Goal: Information Seeking & Learning: Learn about a topic

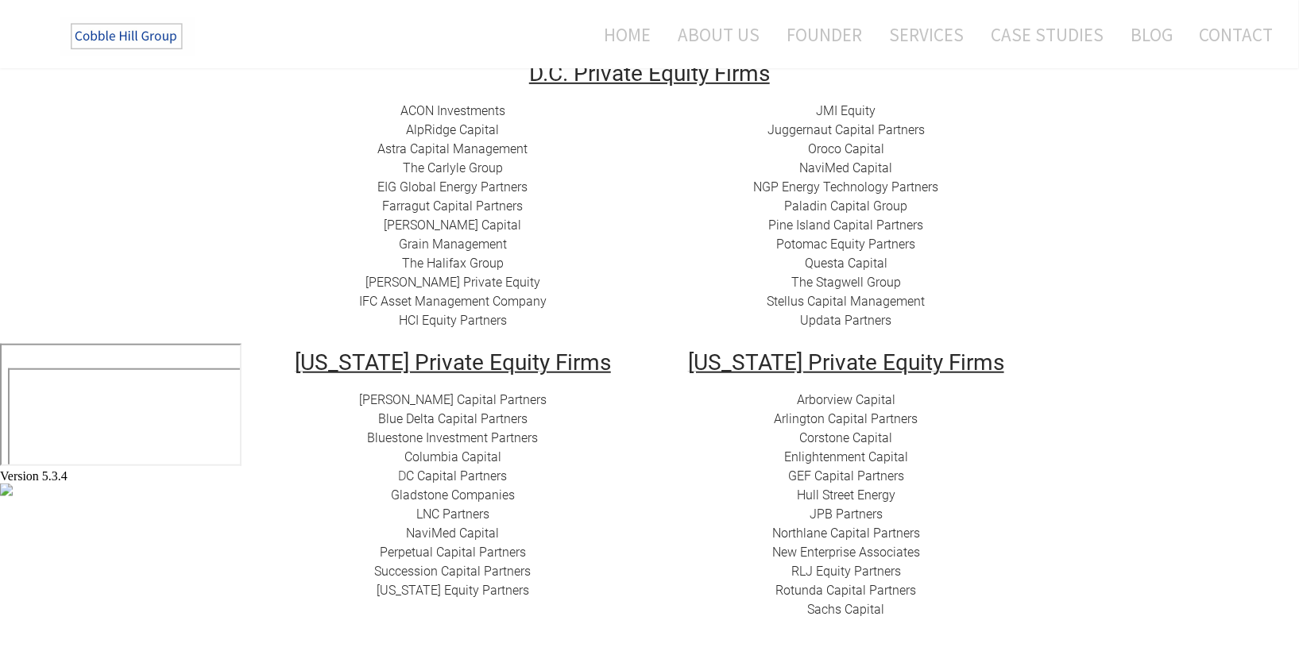
scroll to position [303, 0]
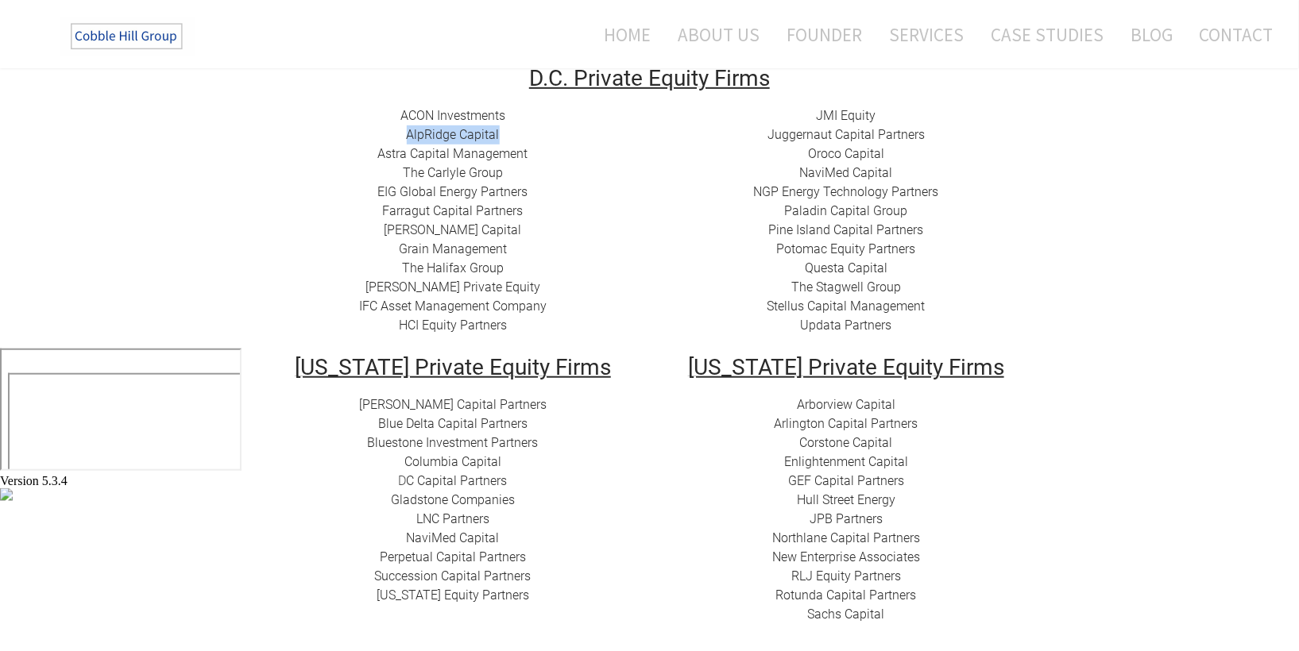
drag, startPoint x: 400, startPoint y: 134, endPoint x: 512, endPoint y: 136, distance: 111.2
click at [512, 136] on div "ACON Investments ​ AlpRidge Capital ​Astra Capital Management ​​ The Carlyle Gr…" at bounding box center [452, 220] width 369 height 229
copy link "AlpRidge Capital"
click at [398, 233] on div "ACON Investments ​ AlpRidge Capital ​Astra Capital Management ​​ The Carlyle Gr…" at bounding box center [452, 220] width 369 height 229
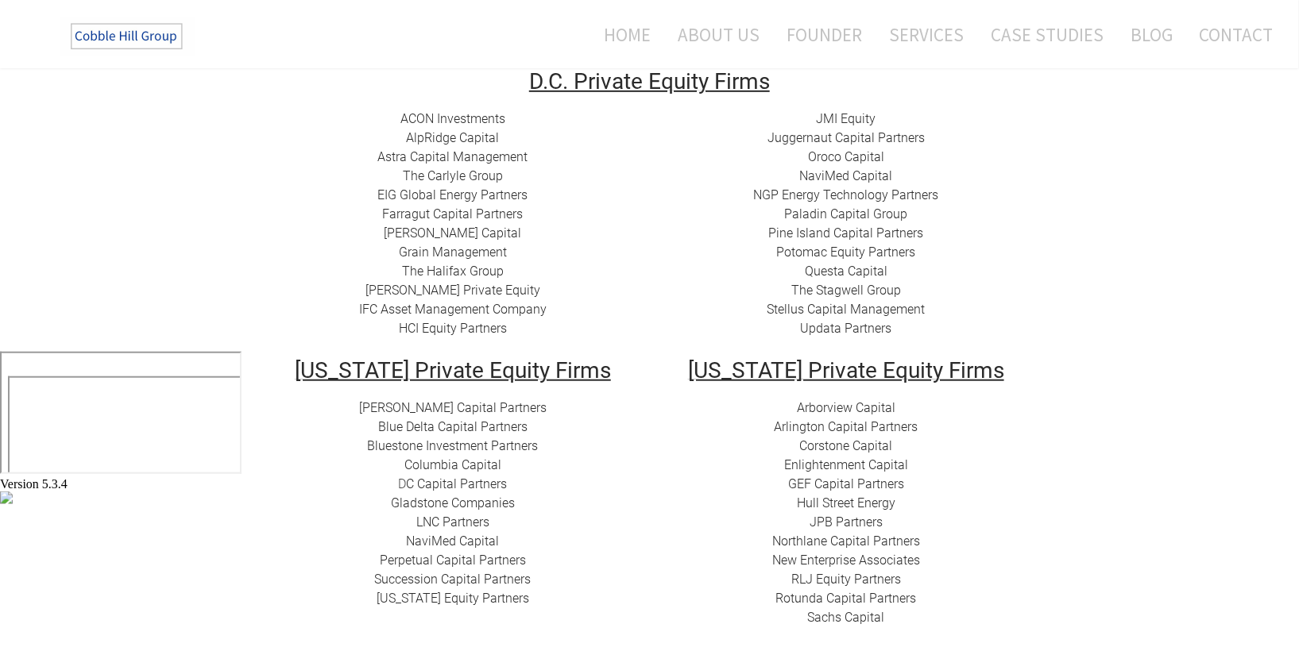
scroll to position [0, 0]
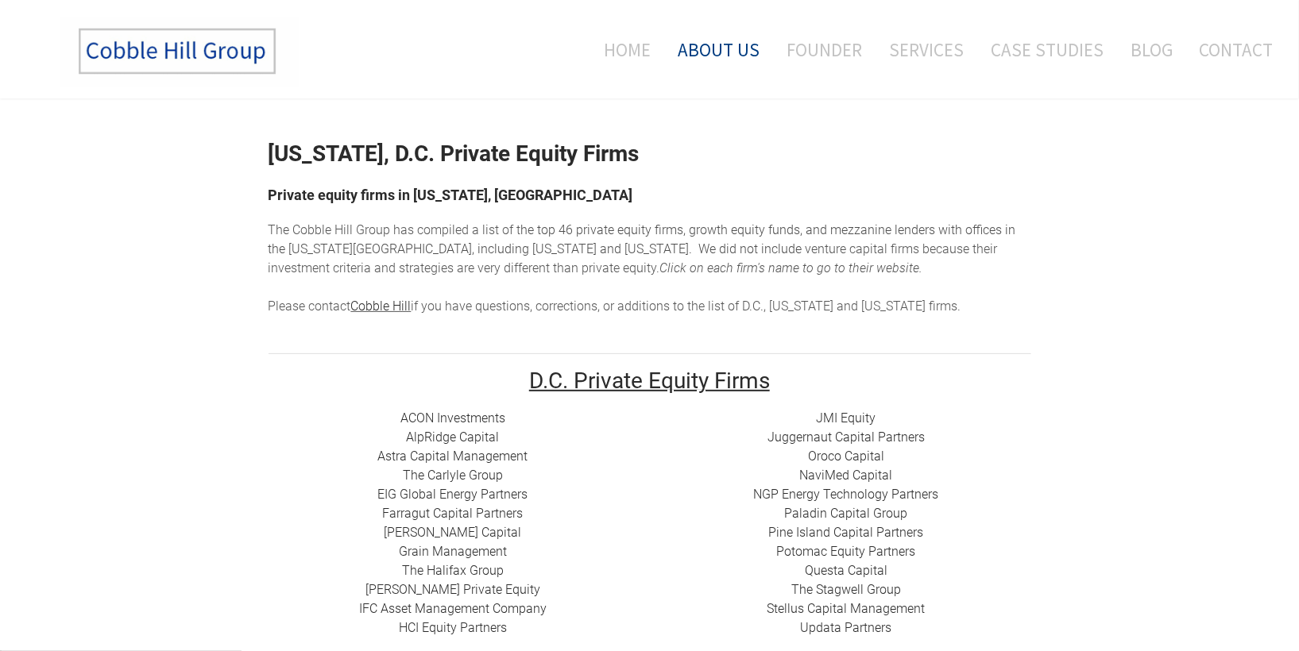
click at [744, 51] on link "About Us" at bounding box center [719, 50] width 106 height 66
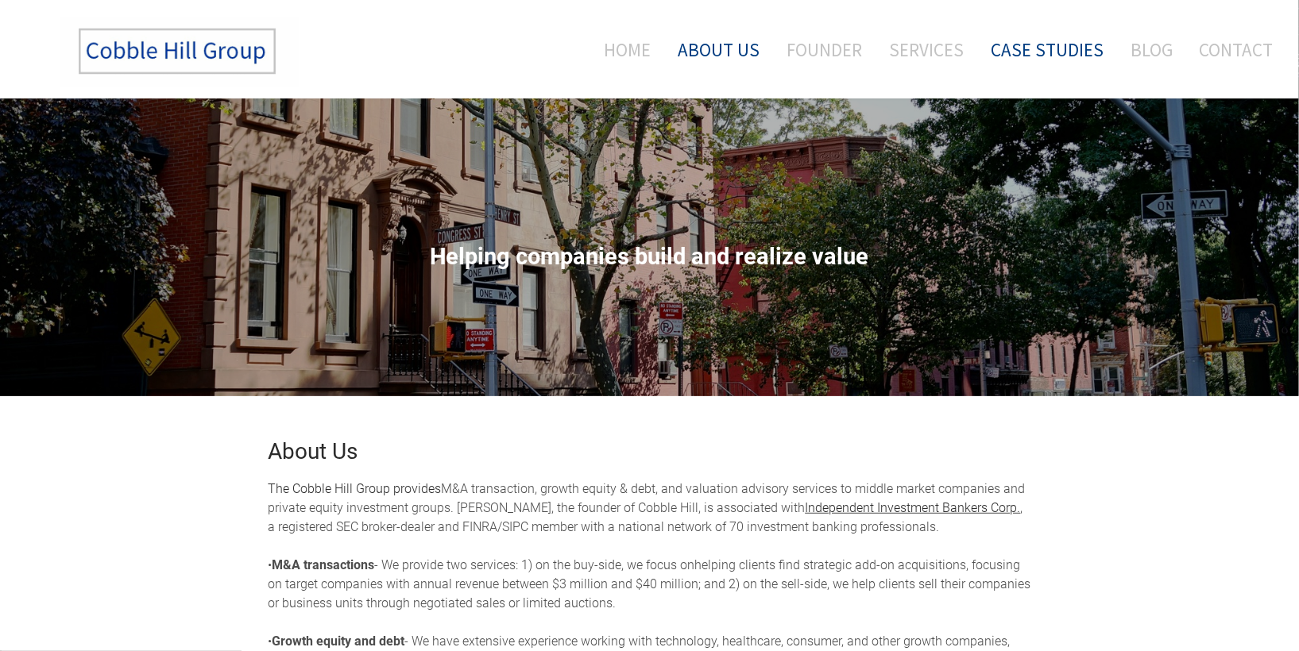
click at [1056, 45] on link "Case Studies" at bounding box center [1047, 50] width 137 height 66
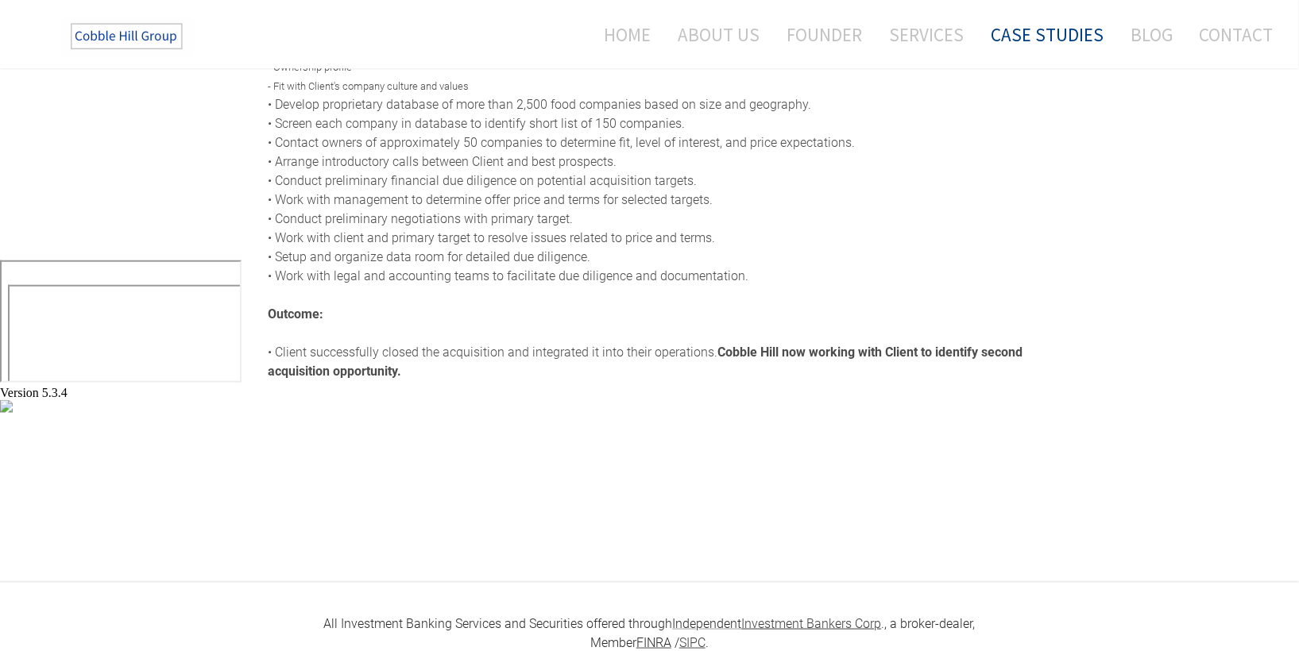
scroll to position [546, 0]
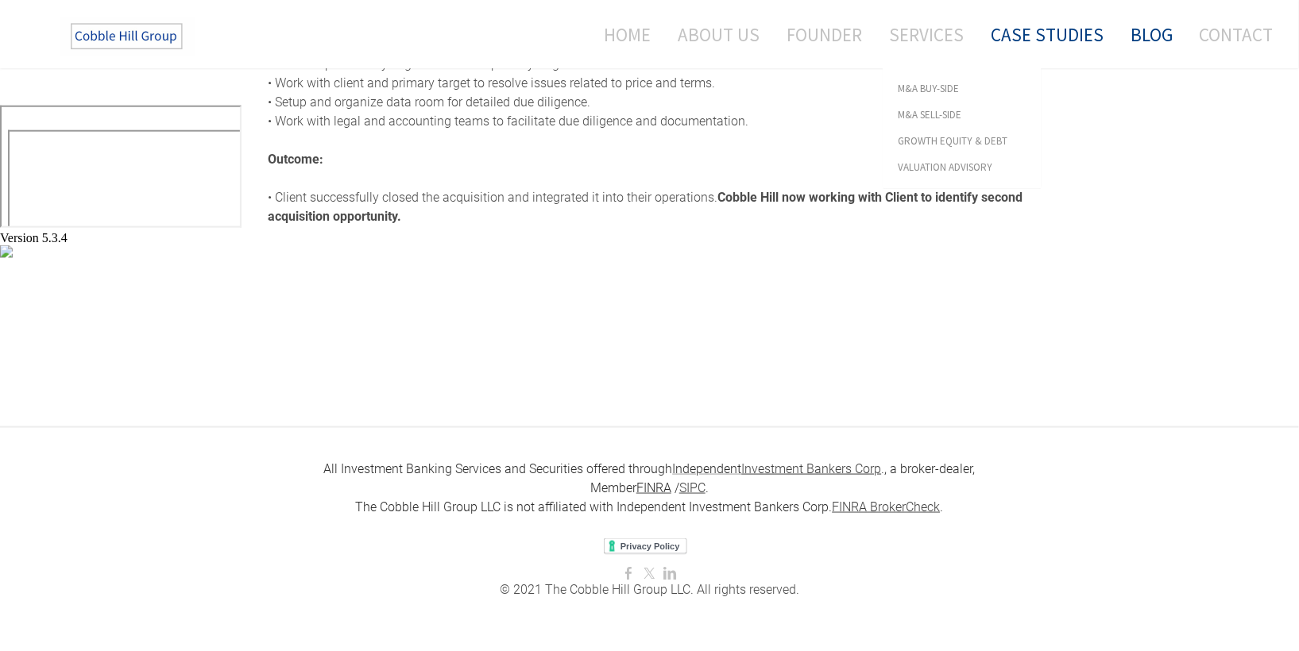
click at [1158, 32] on link "Blog" at bounding box center [1151, 35] width 66 height 42
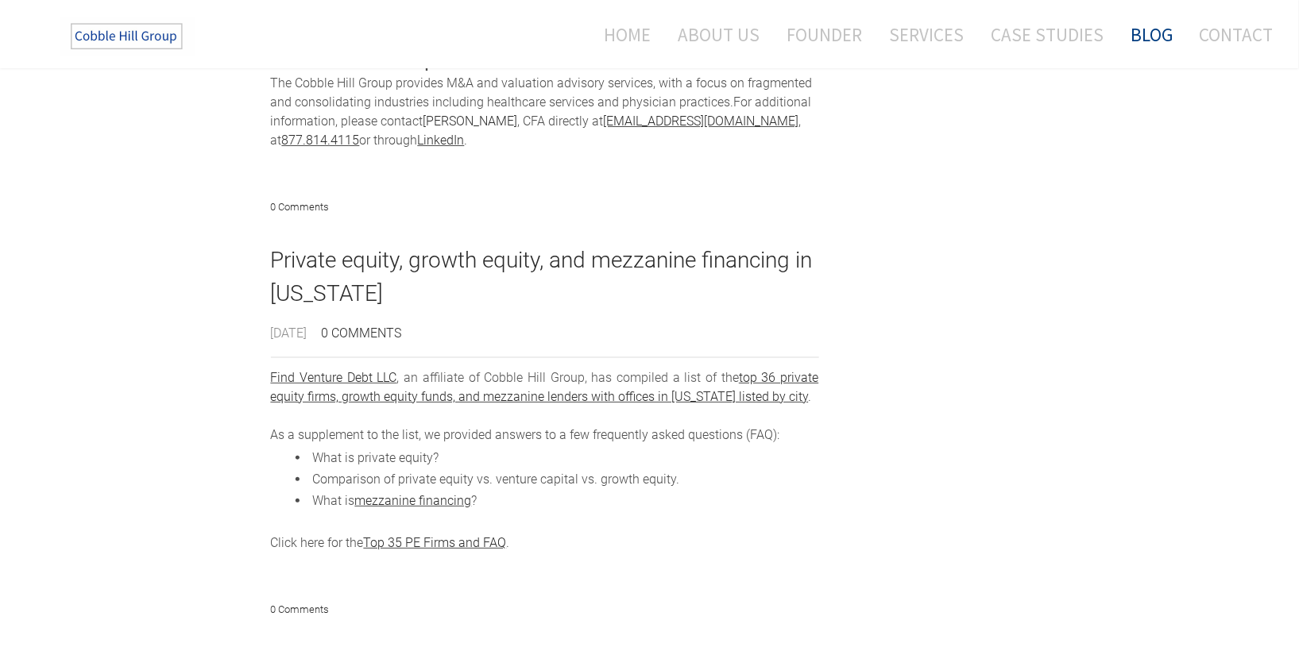
scroll to position [2206, 0]
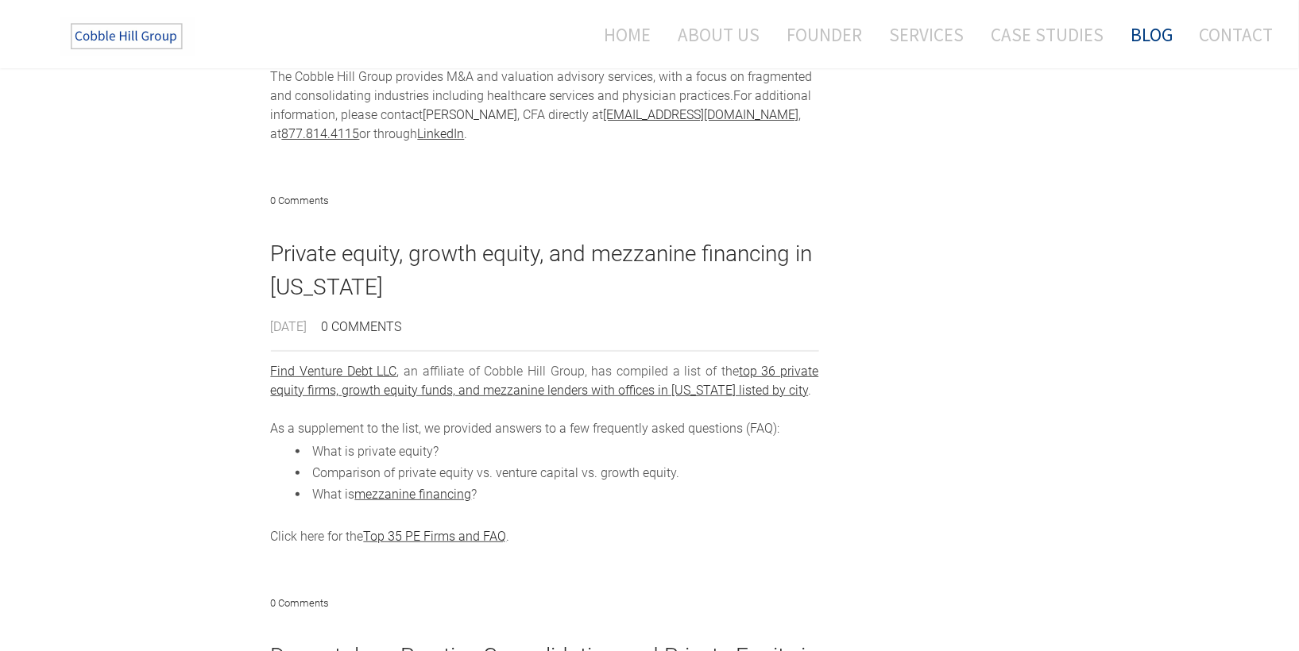
click at [634, 237] on link "Private equity, growth equity, and mezzanine financing in North Carolina" at bounding box center [545, 270] width 548 height 67
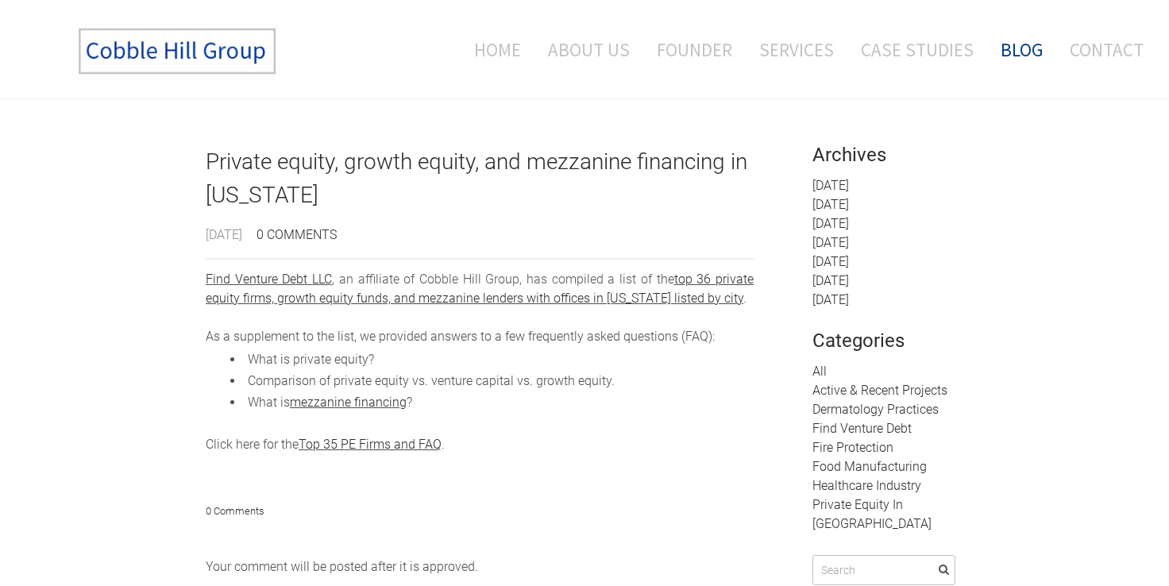
click at [340, 296] on link "top 36 private equity firms, growth equity funds, and mezzanine lenders with of…" at bounding box center [480, 289] width 548 height 34
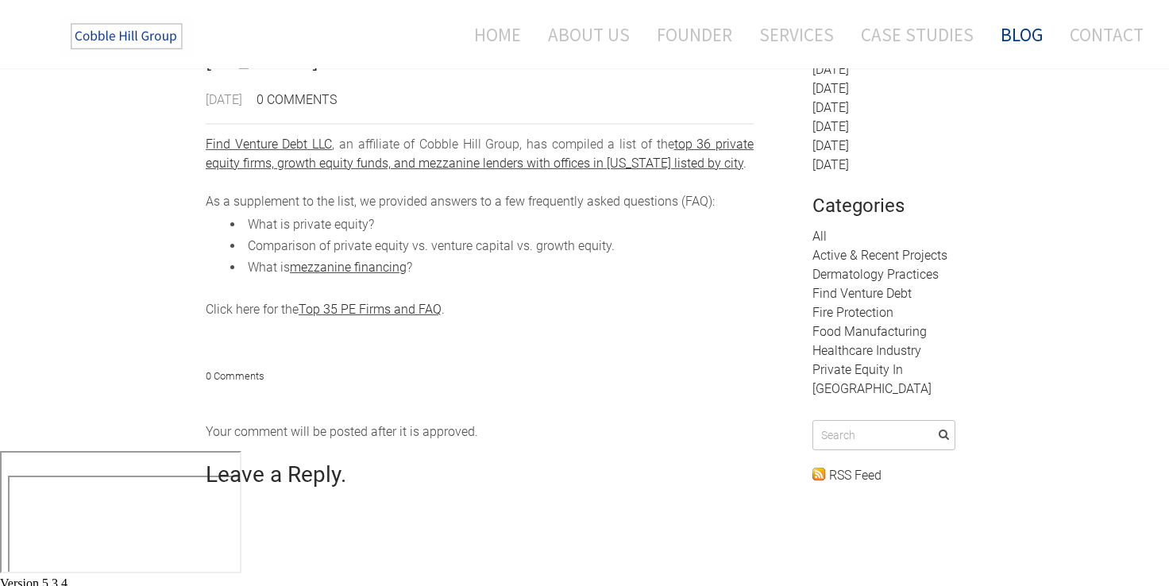
scroll to position [150, 0]
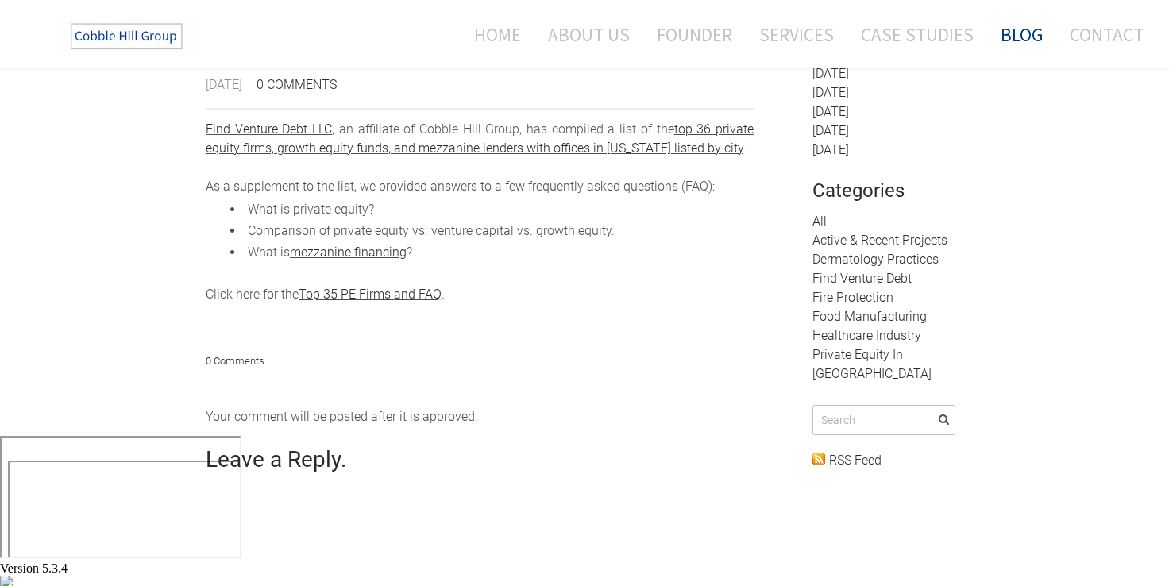
click at [824, 356] on link "Private Equity In [GEOGRAPHIC_DATA]" at bounding box center [872, 364] width 119 height 34
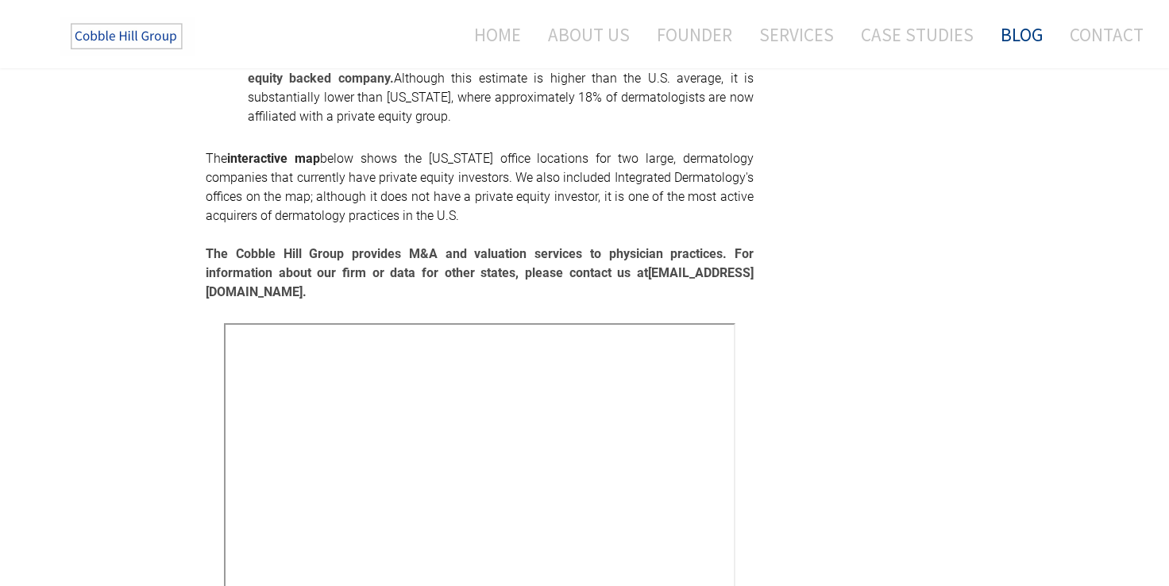
scroll to position [805, 0]
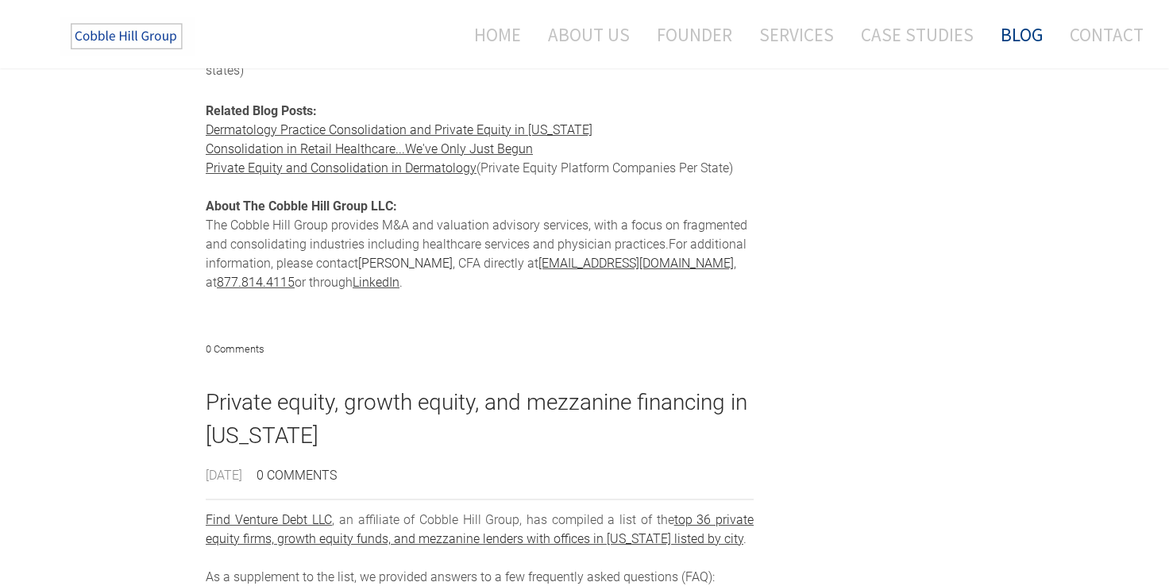
scroll to position [2251, 0]
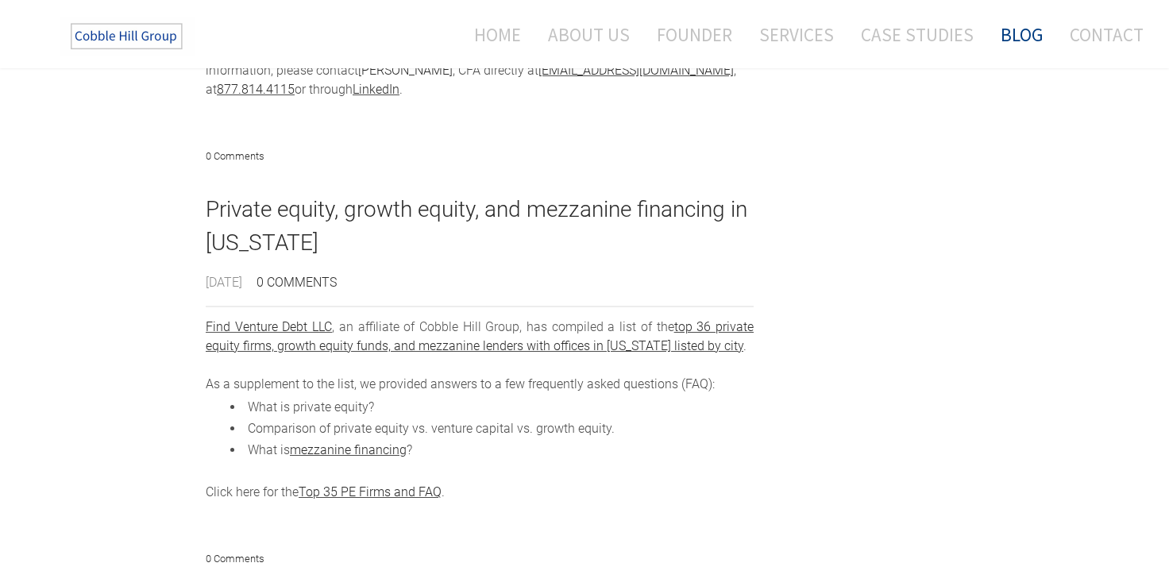
click at [697, 319] on link "top 36 private equity firms, growth equity funds, and mezzanine lenders with of…" at bounding box center [480, 336] width 548 height 34
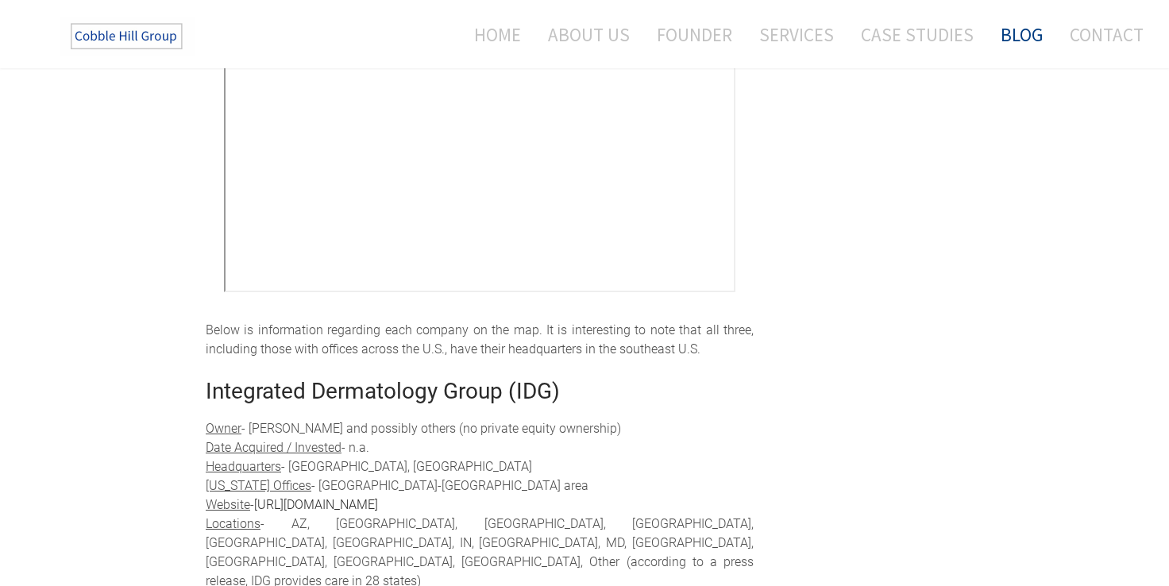
scroll to position [771, 0]
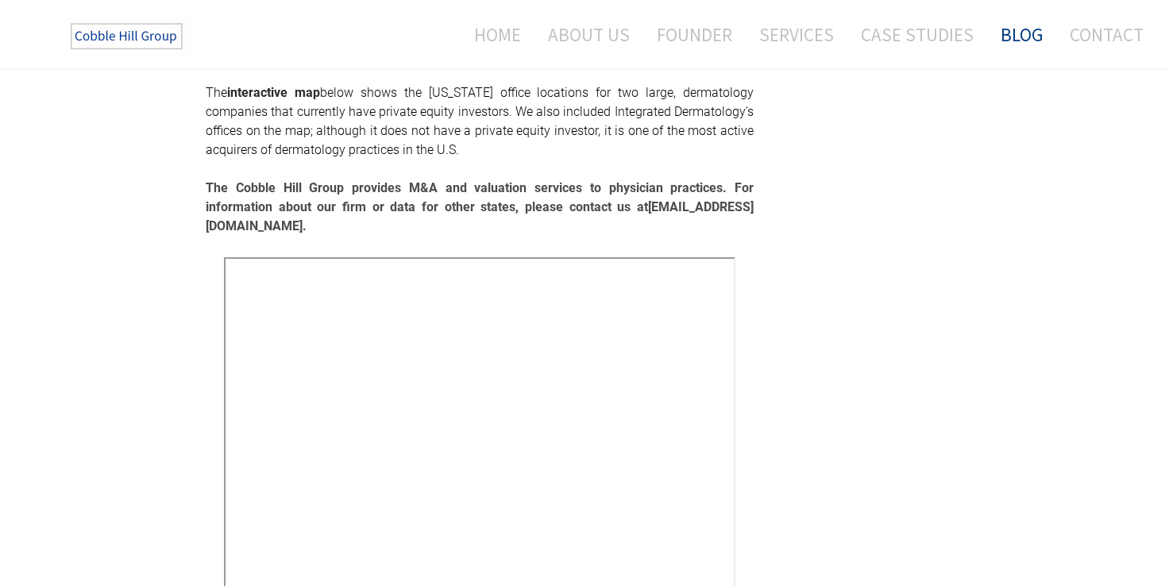
click at [1019, 37] on link "Blog" at bounding box center [1022, 35] width 66 height 42
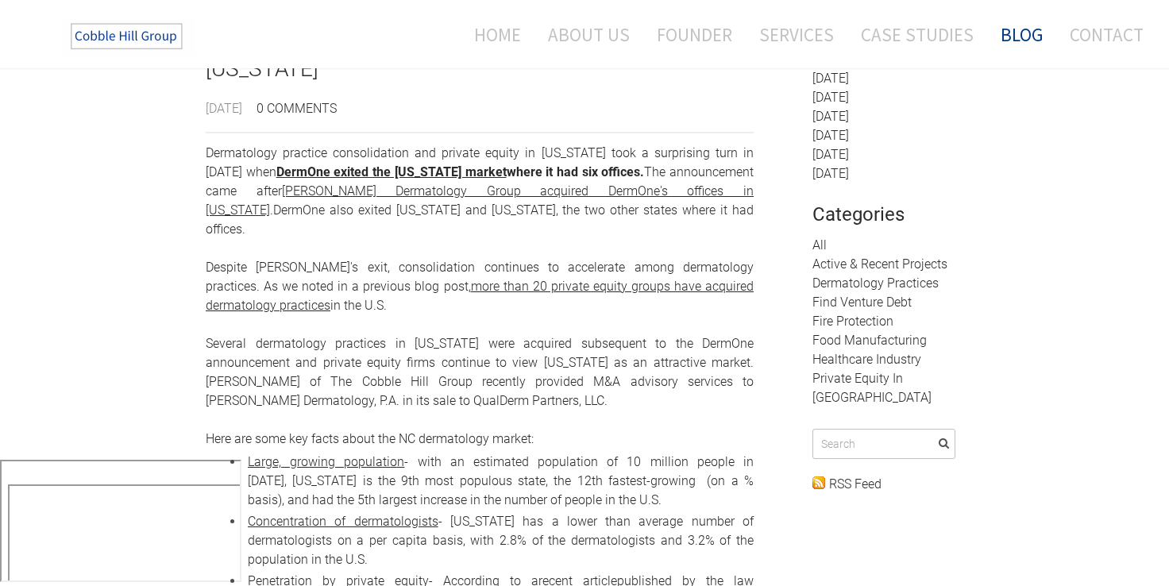
scroll to position [134, 0]
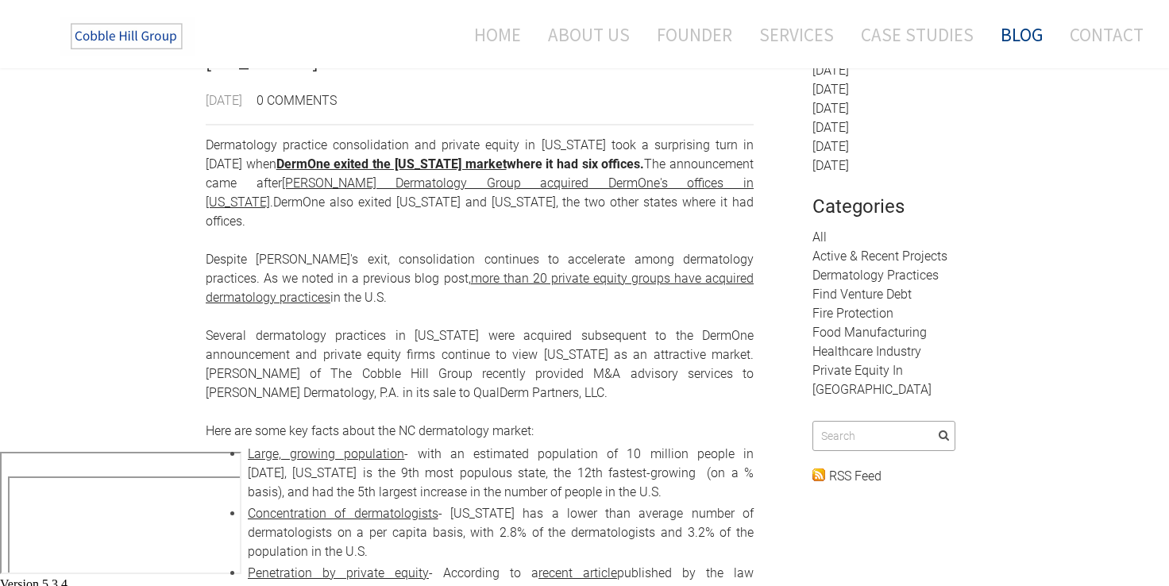
click at [863, 421] on input "Search" at bounding box center [884, 436] width 143 height 30
type input "private equity"
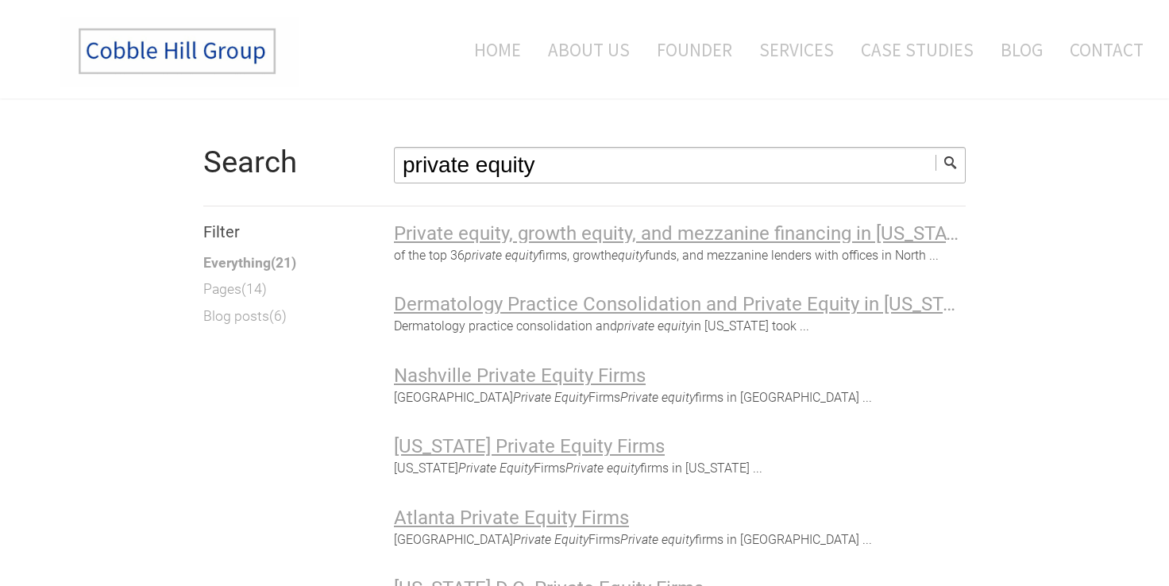
click at [691, 241] on h3 "Private equity, growth equity, and mezzanine financing in [US_STATE]" at bounding box center [680, 233] width 572 height 19
click at [463, 234] on h3 "Private equity, growth equity, and mezzanine financing in [US_STATE]" at bounding box center [680, 233] width 572 height 19
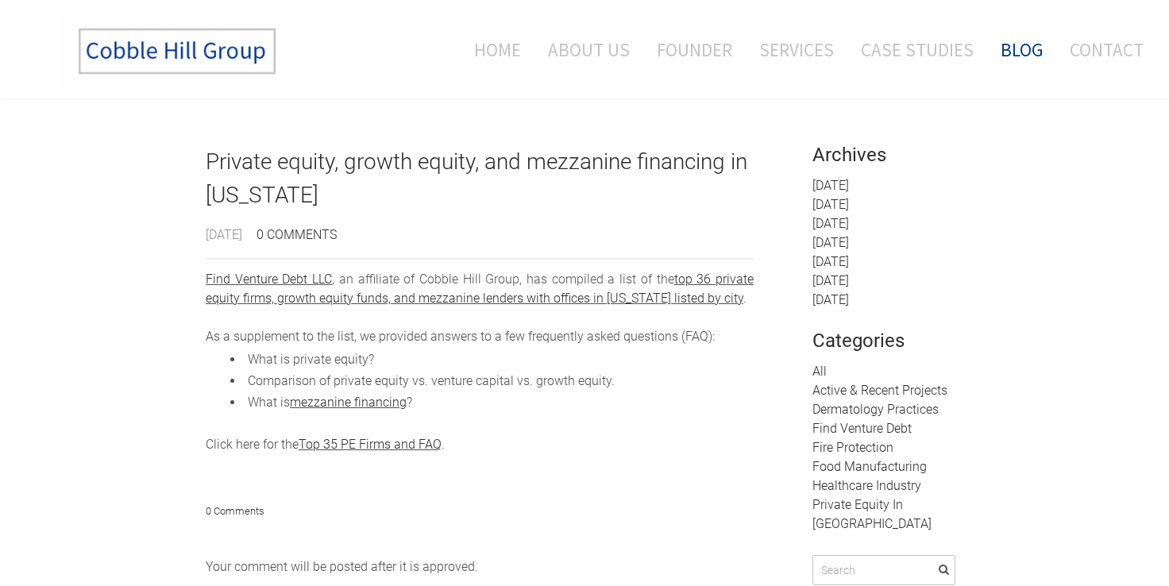
click at [370, 452] on link "Top 35 PE Firms and FAQ" at bounding box center [370, 444] width 143 height 15
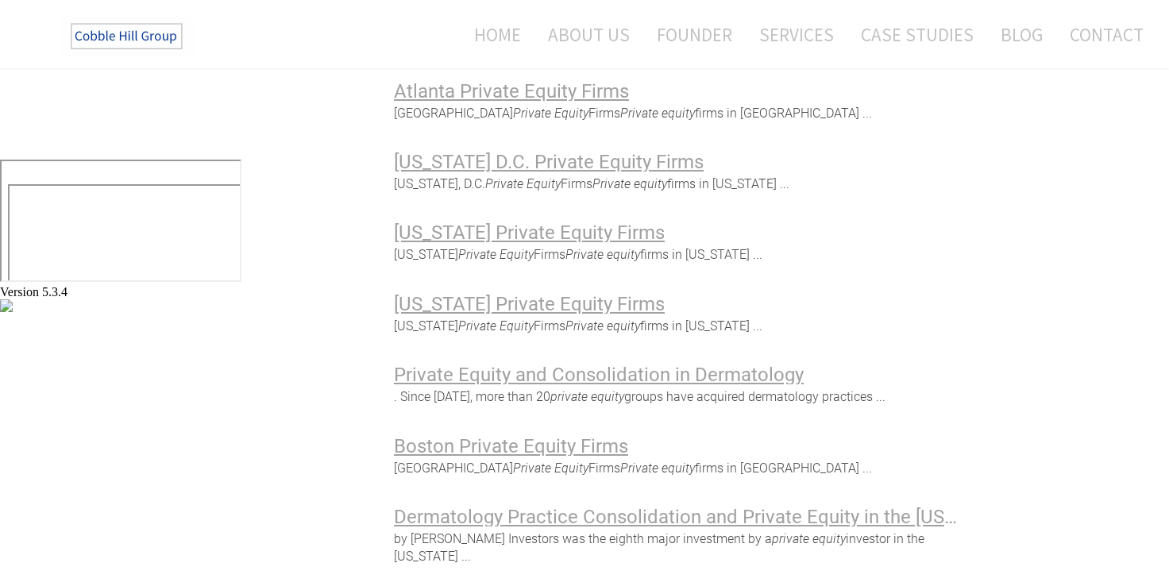
scroll to position [441, 0]
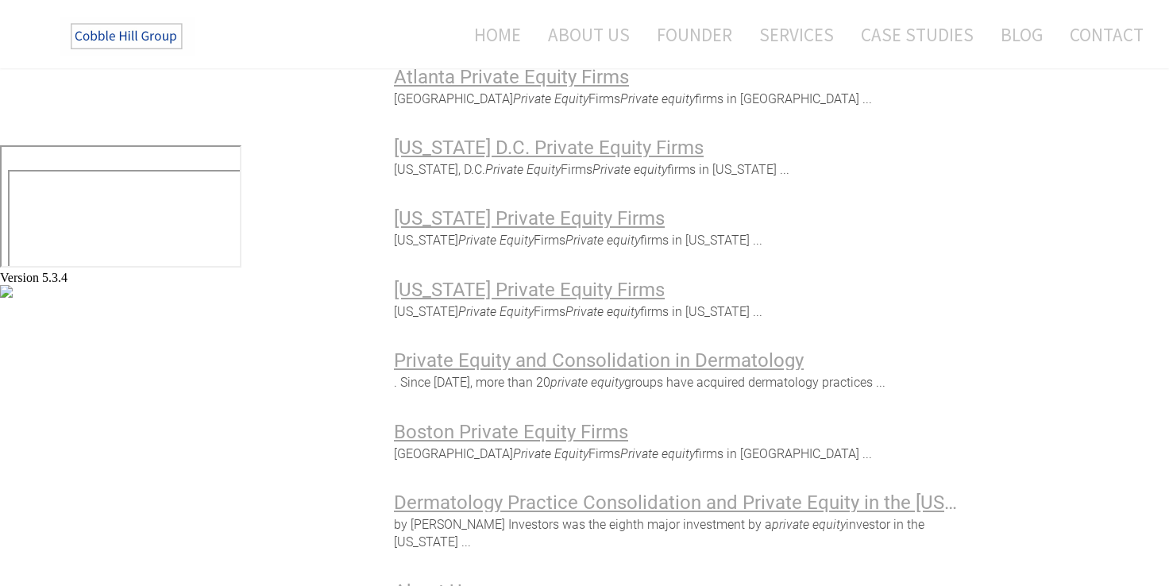
click at [606, 230] on p "[US_STATE] Private Equity Firms Private equity firms in [US_STATE] ..." at bounding box center [680, 238] width 572 height 21
click at [582, 222] on h3 "[US_STATE] Private Equity Firms" at bounding box center [680, 218] width 572 height 19
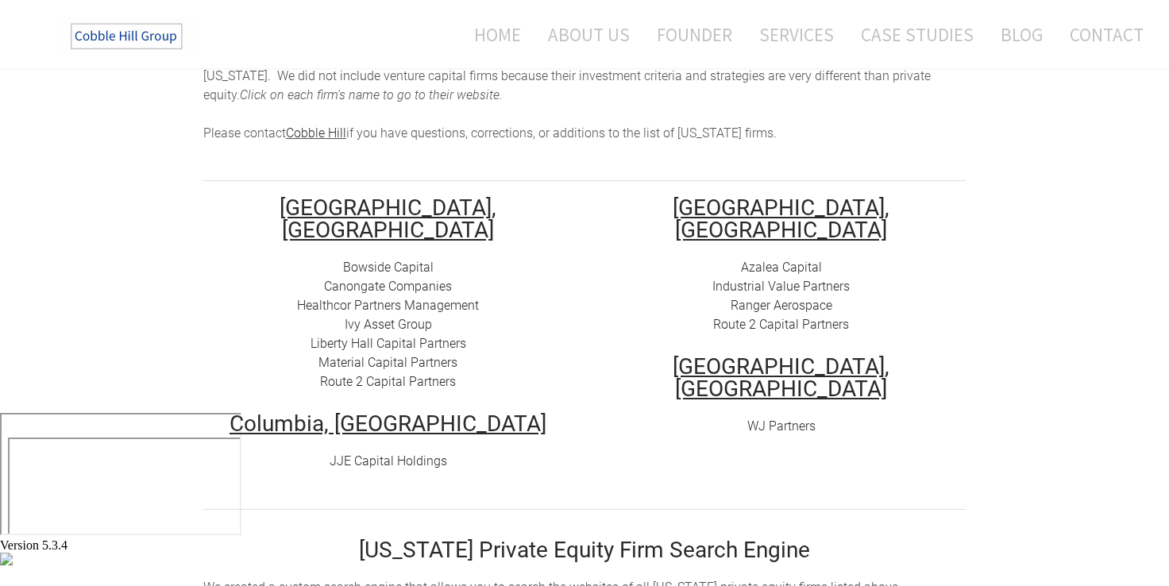
scroll to position [168, 0]
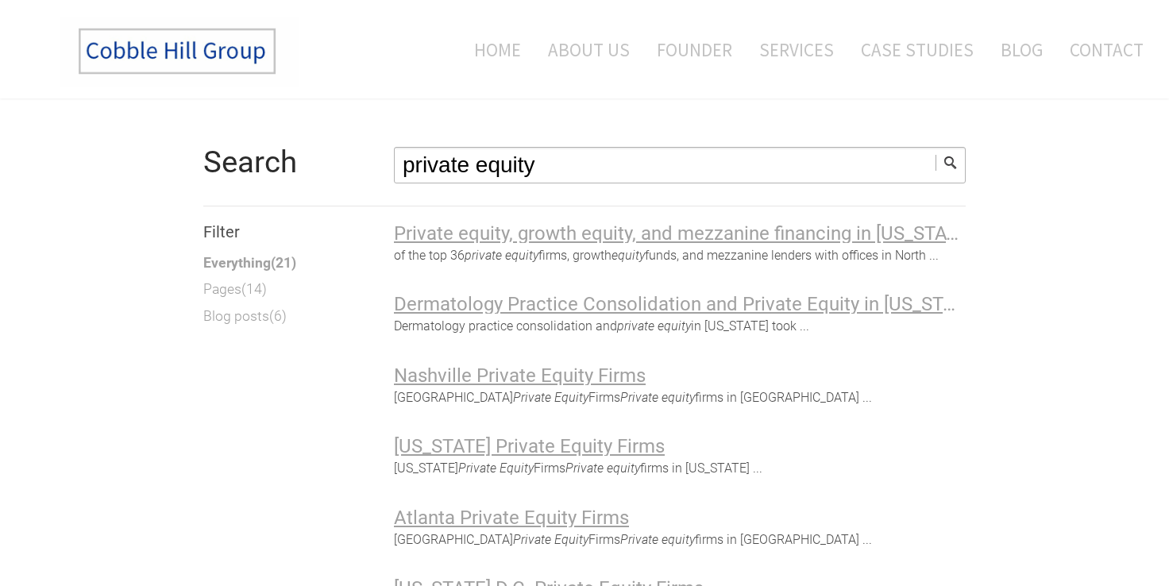
click at [249, 260] on link "Everything ( 21 )" at bounding box center [249, 263] width 93 height 21
click at [261, 316] on link "Blog posts ( 6 )" at bounding box center [244, 316] width 83 height 21
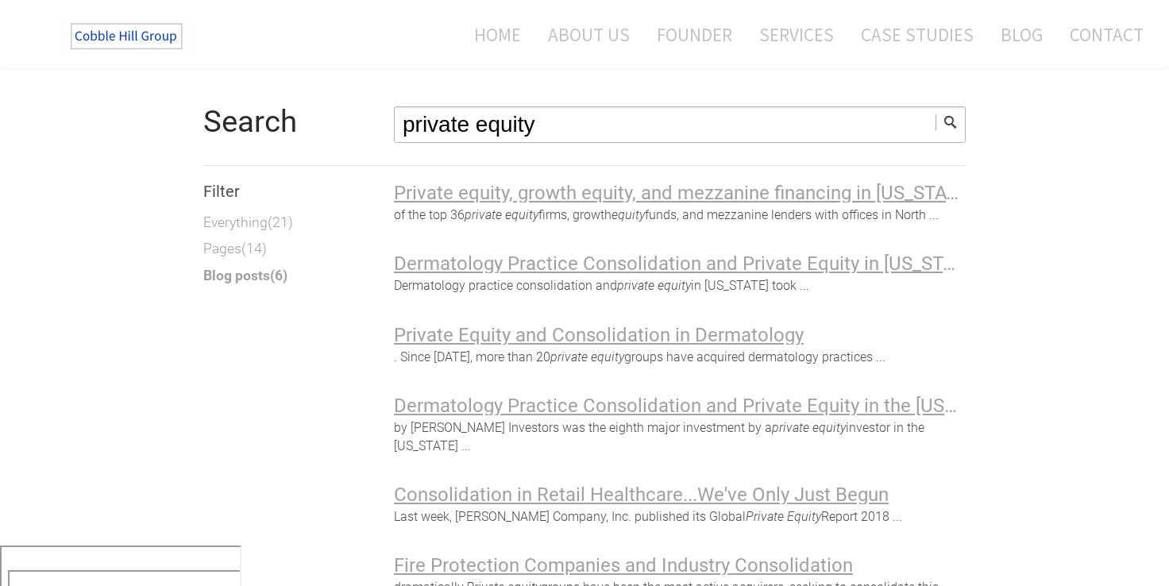
scroll to position [40, 0]
click at [249, 253] on span "14" at bounding box center [254, 249] width 16 height 16
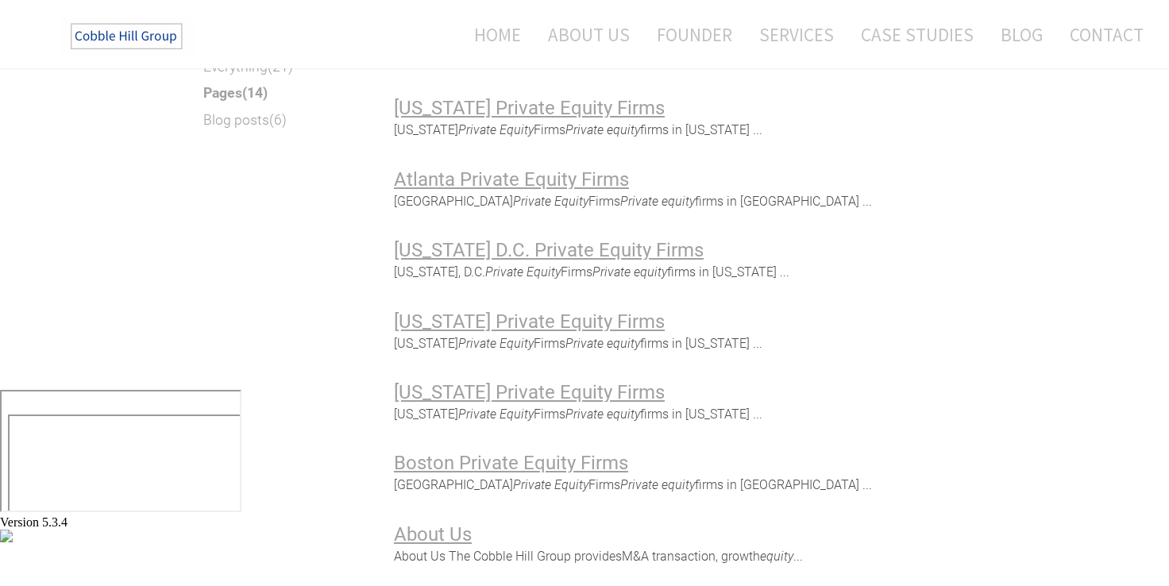
scroll to position [228, 0]
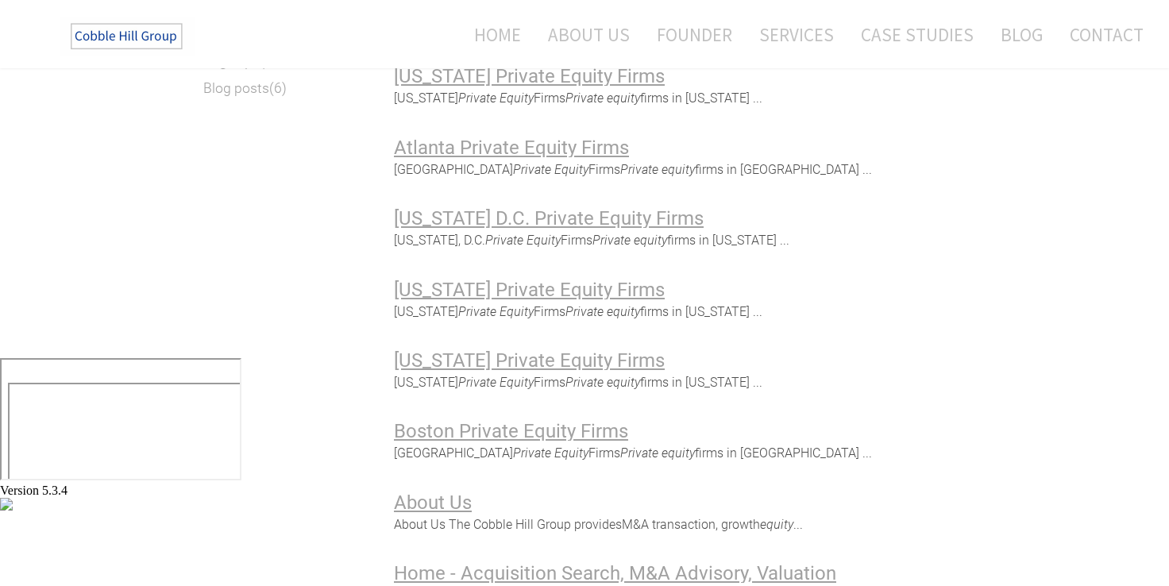
click at [467, 374] on p "North Carolina Private Equity Firms Private equity firms in North Carolina ..." at bounding box center [680, 380] width 572 height 21
click at [476, 364] on h3 "North Carolina Private Equity Firms" at bounding box center [680, 360] width 572 height 19
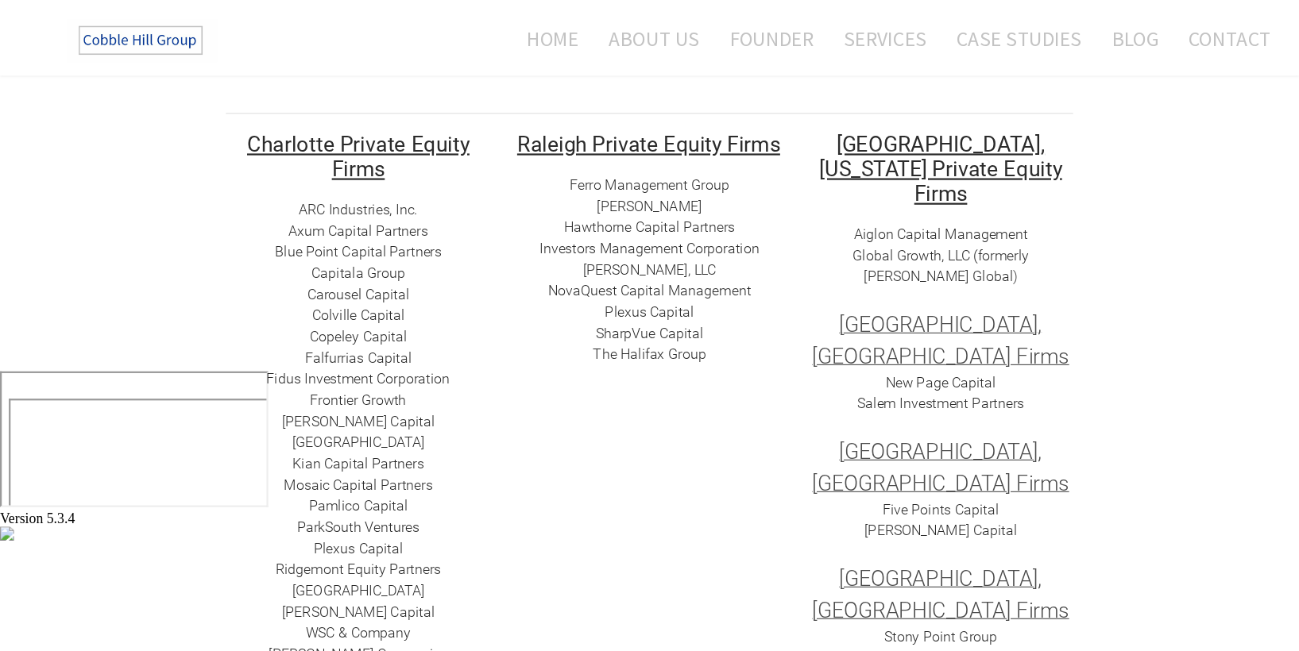
scroll to position [262, 0]
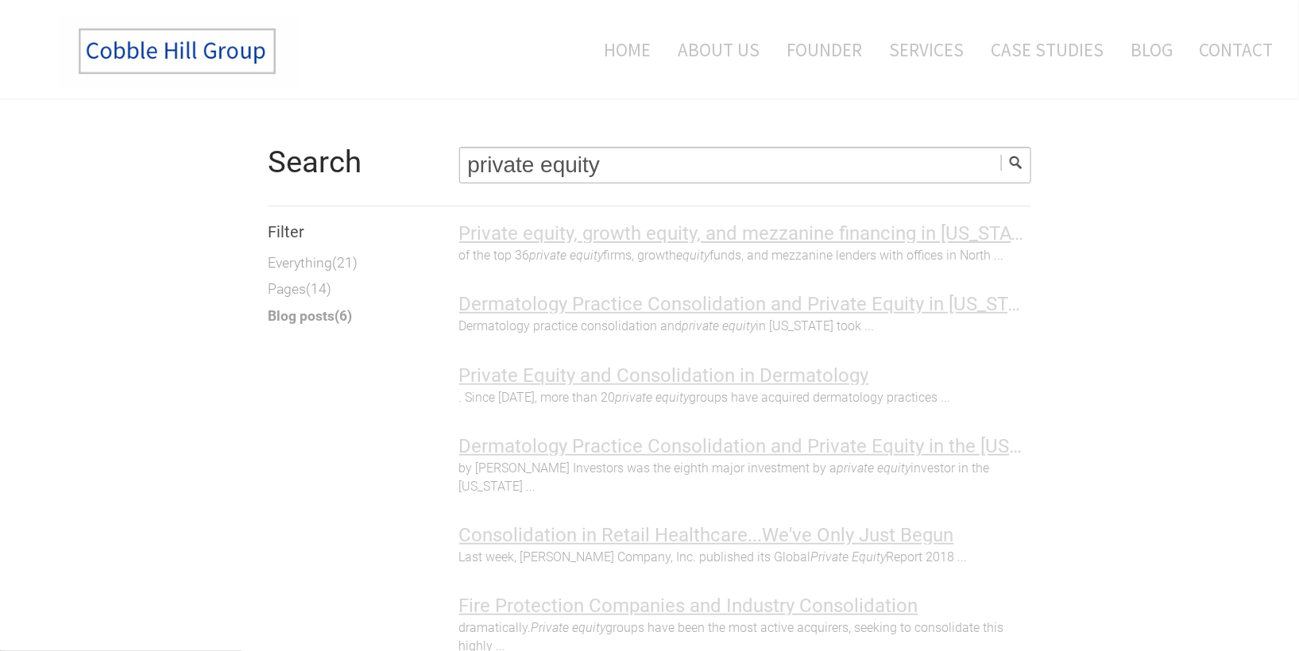
type input "private equity"
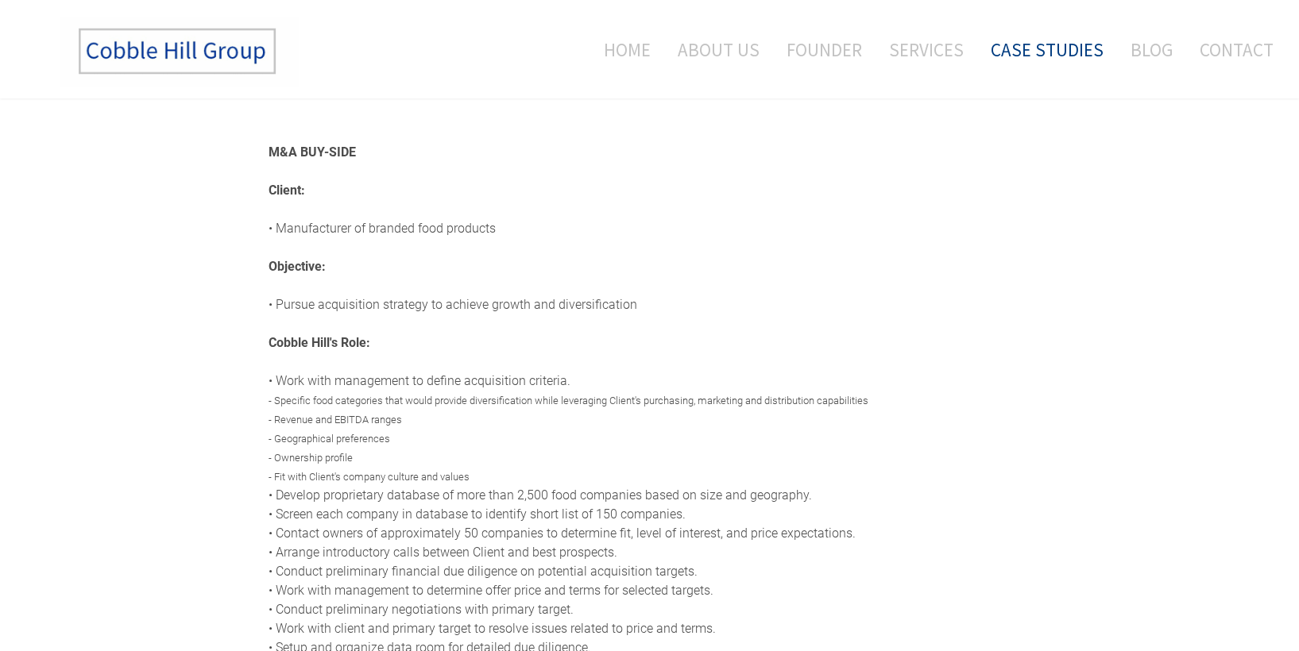
scroll to position [144, 0]
